Goal: Task Accomplishment & Management: Manage account settings

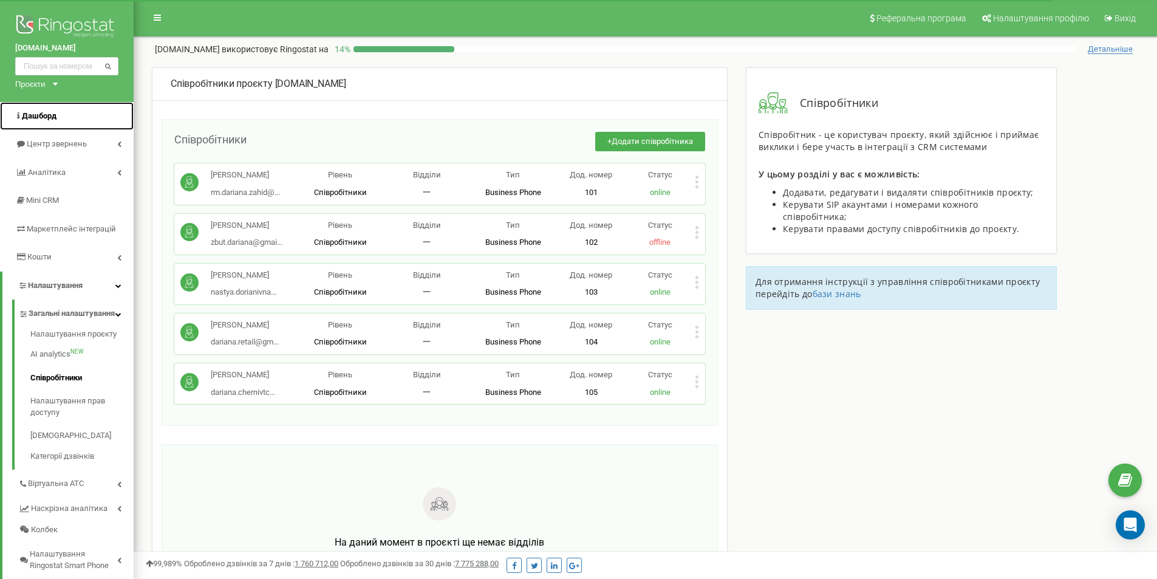
click at [57, 116] on link "Дашборд" at bounding box center [67, 116] width 134 height 29
click at [70, 138] on span "Центр звернень" at bounding box center [50, 144] width 70 height 12
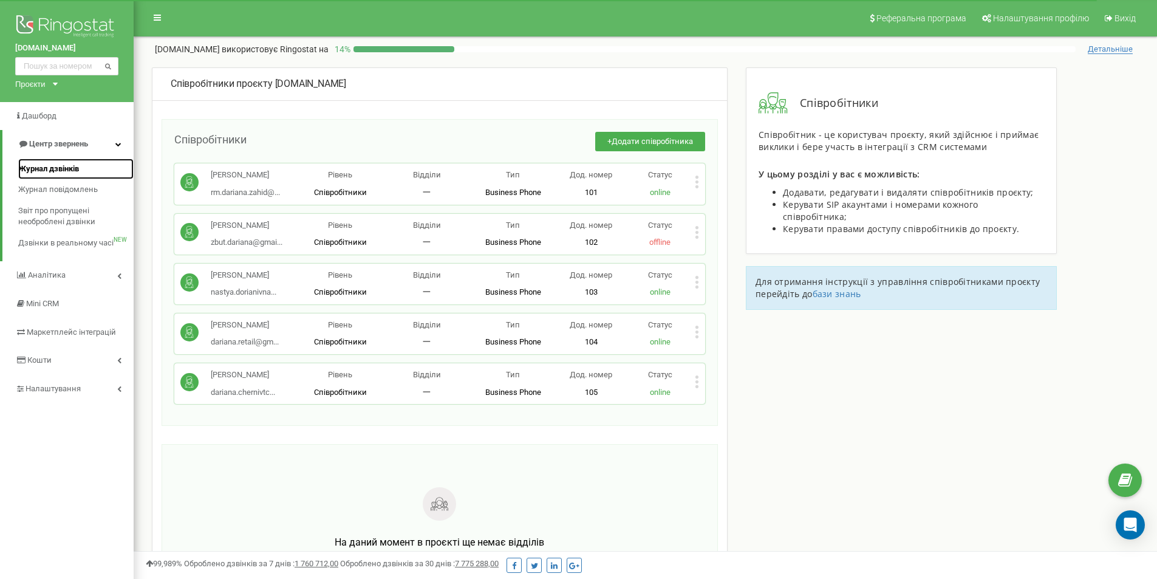
click at [79, 163] on span "Журнал дзвінків" at bounding box center [48, 169] width 61 height 12
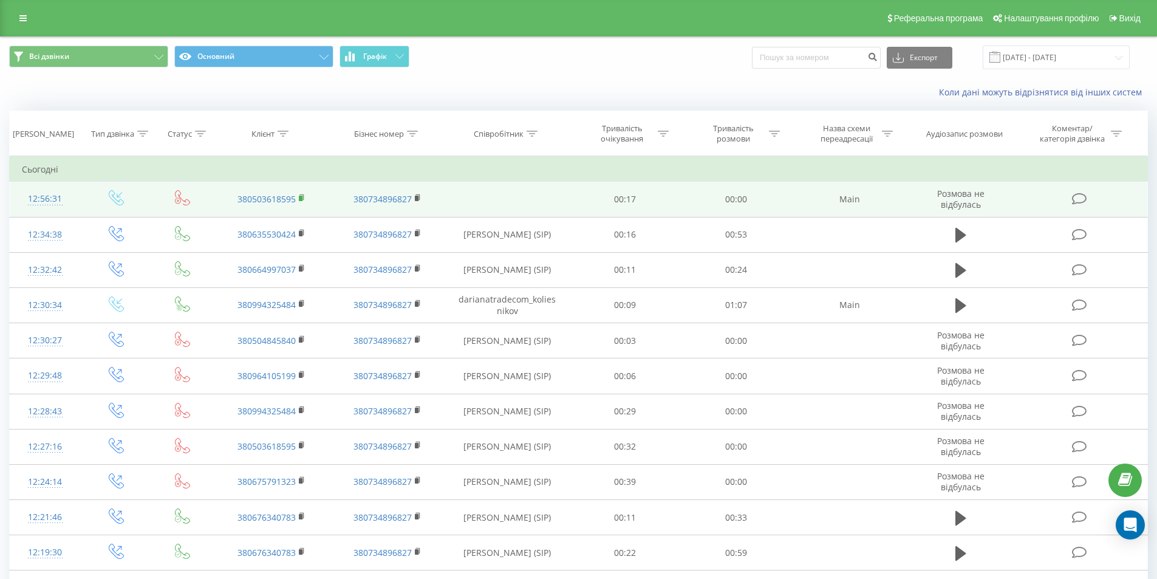
click at [302, 194] on icon at bounding box center [302, 198] width 7 height 9
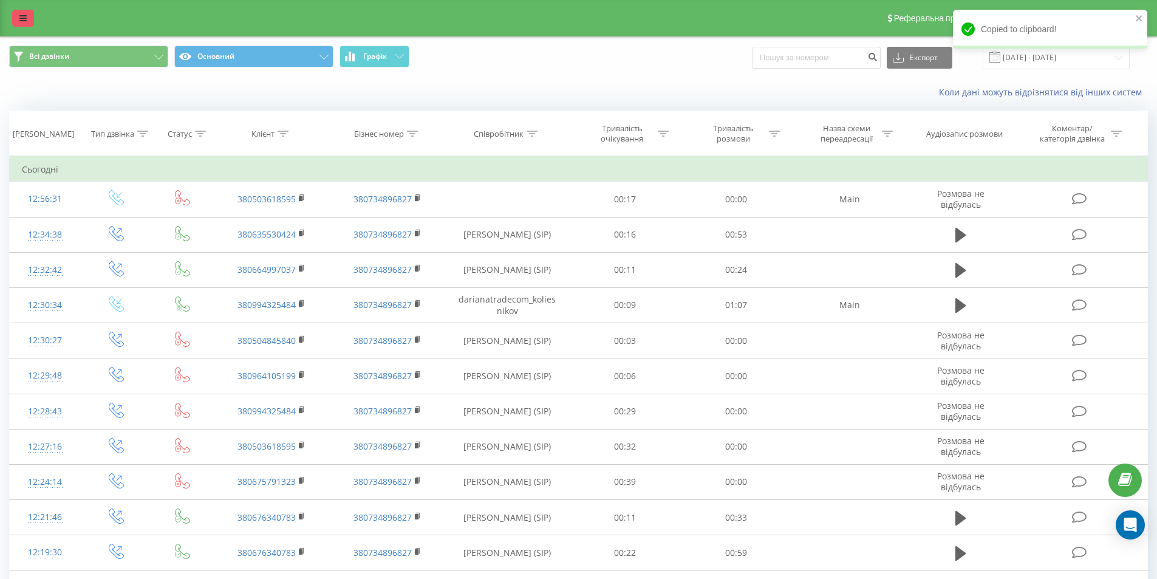
click at [22, 20] on icon at bounding box center [22, 18] width 7 height 9
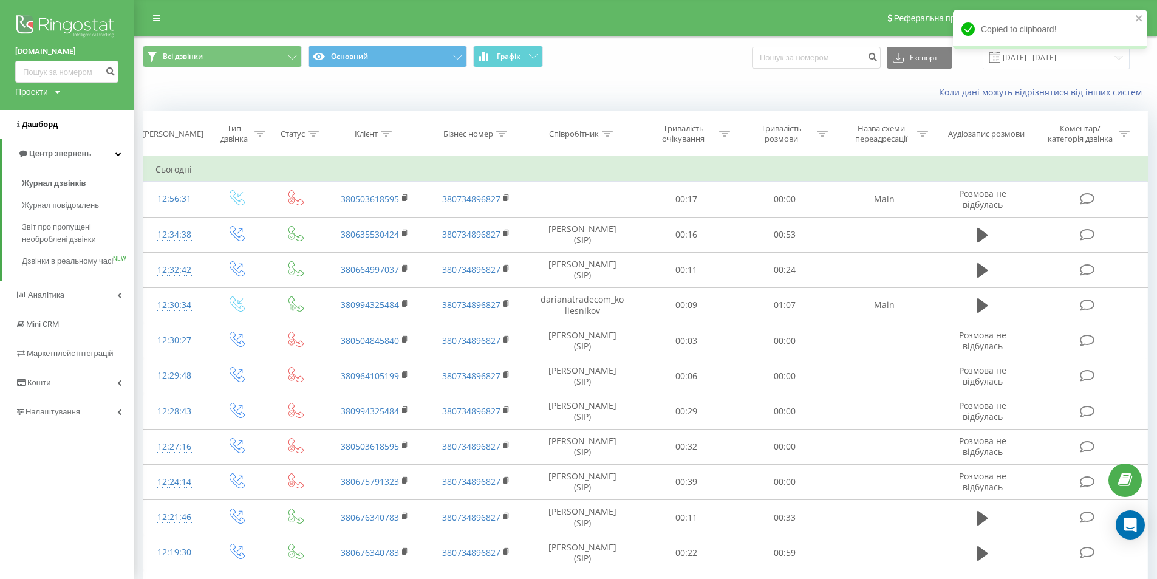
click at [41, 125] on span "Дашборд" at bounding box center [40, 124] width 36 height 9
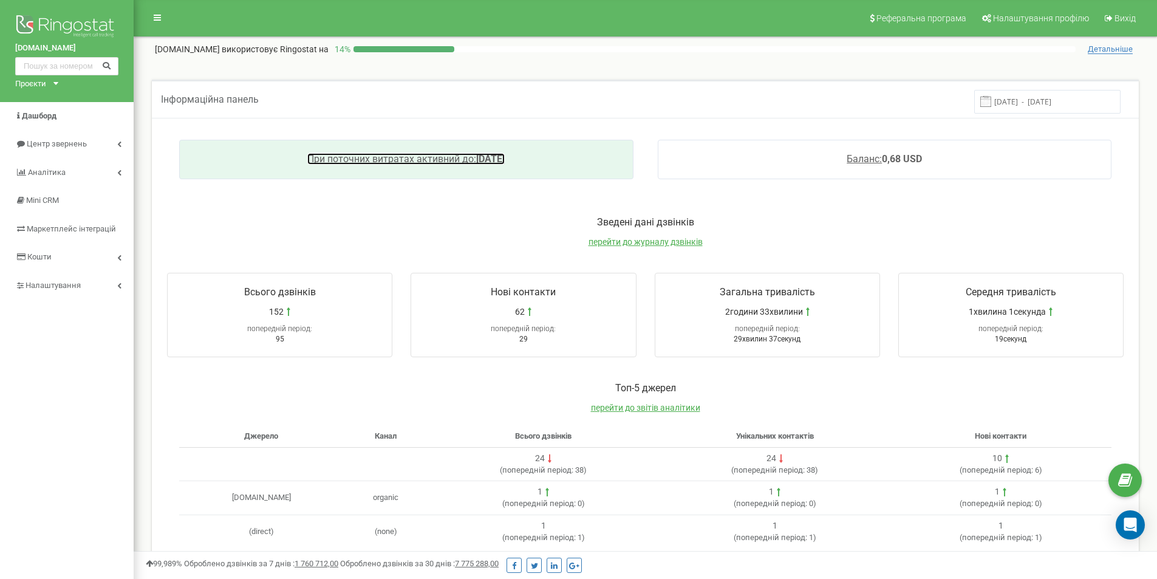
click at [336, 159] on span "При поточних витратах активний до:" at bounding box center [391, 159] width 169 height 12
